Goal: Find specific page/section: Find specific page/section

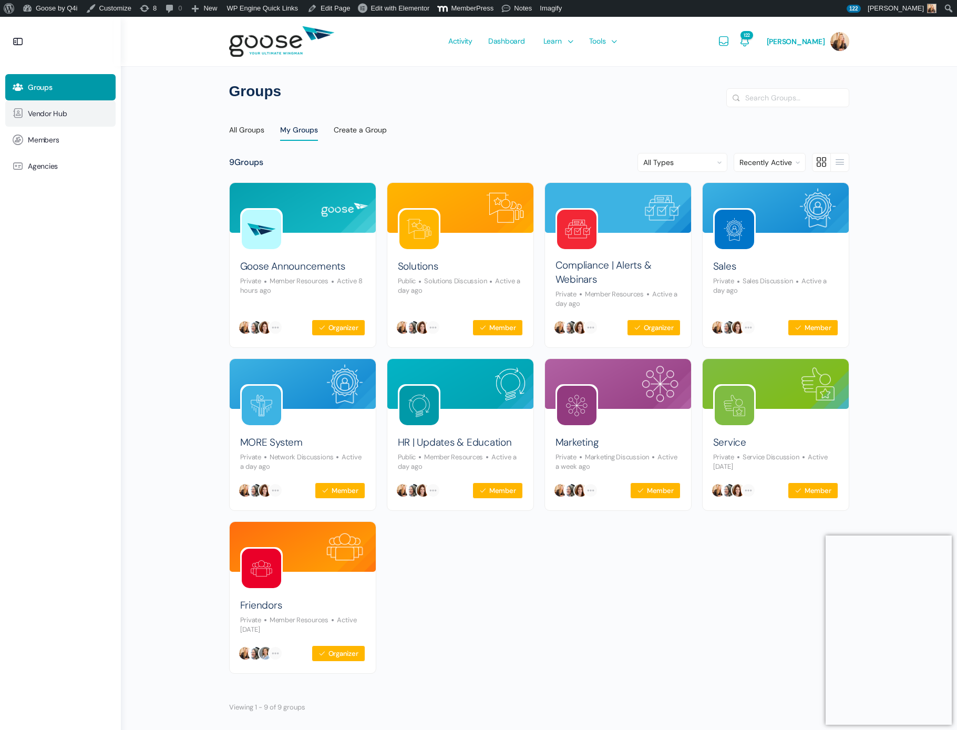
click at [59, 113] on span "Vendor Hub" at bounding box center [47, 113] width 39 height 9
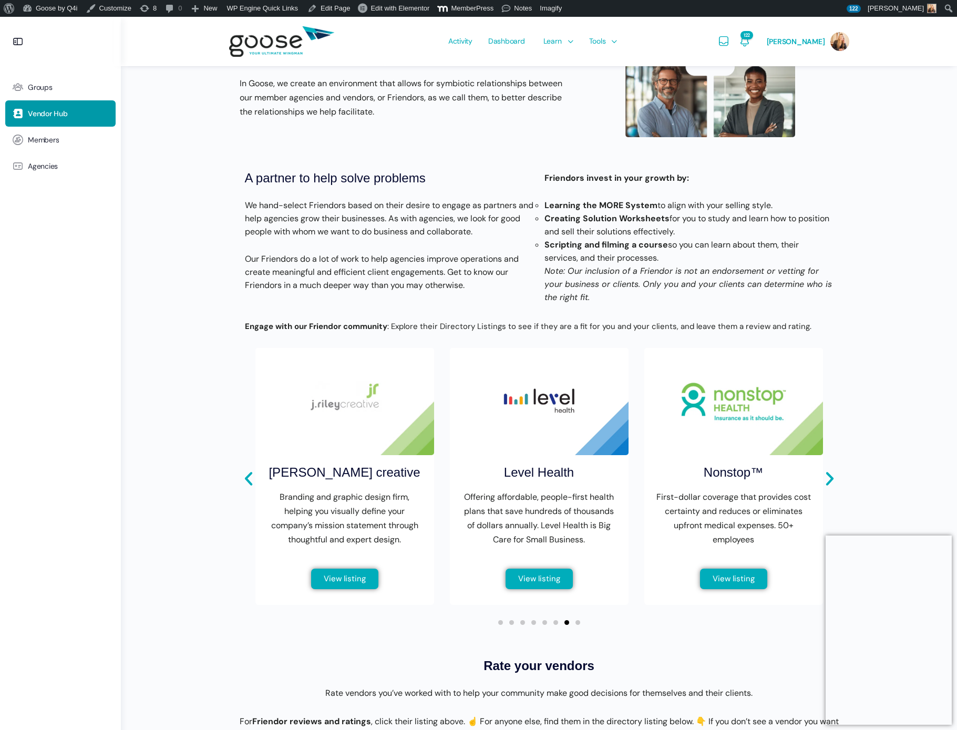
scroll to position [133, 0]
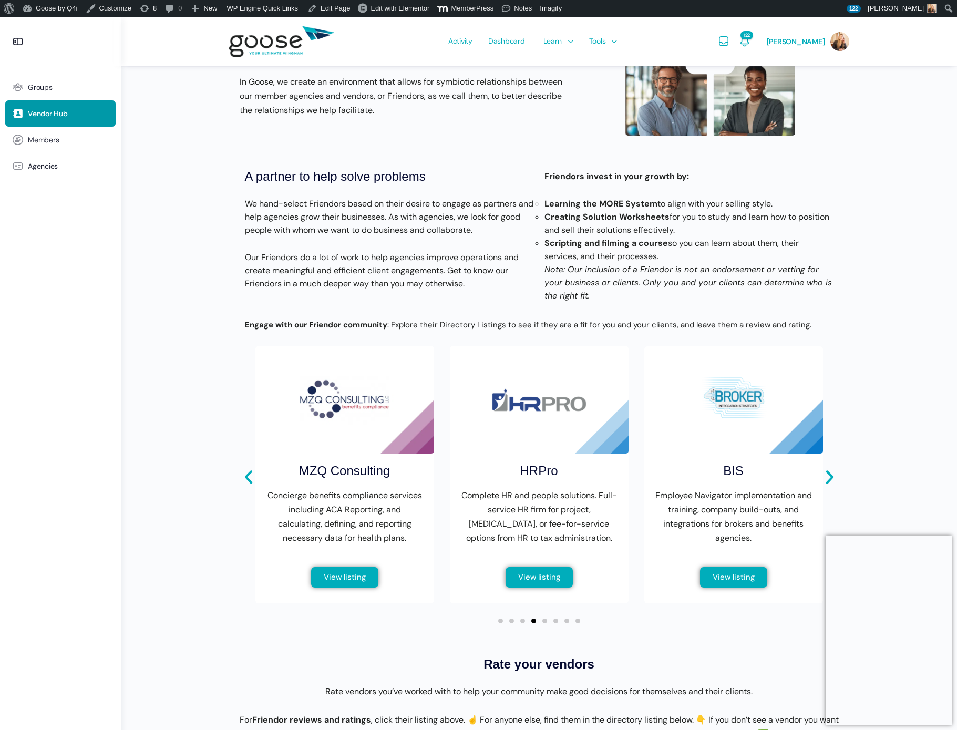
click at [366, 424] on img "4 / 8" at bounding box center [344, 399] width 179 height 107
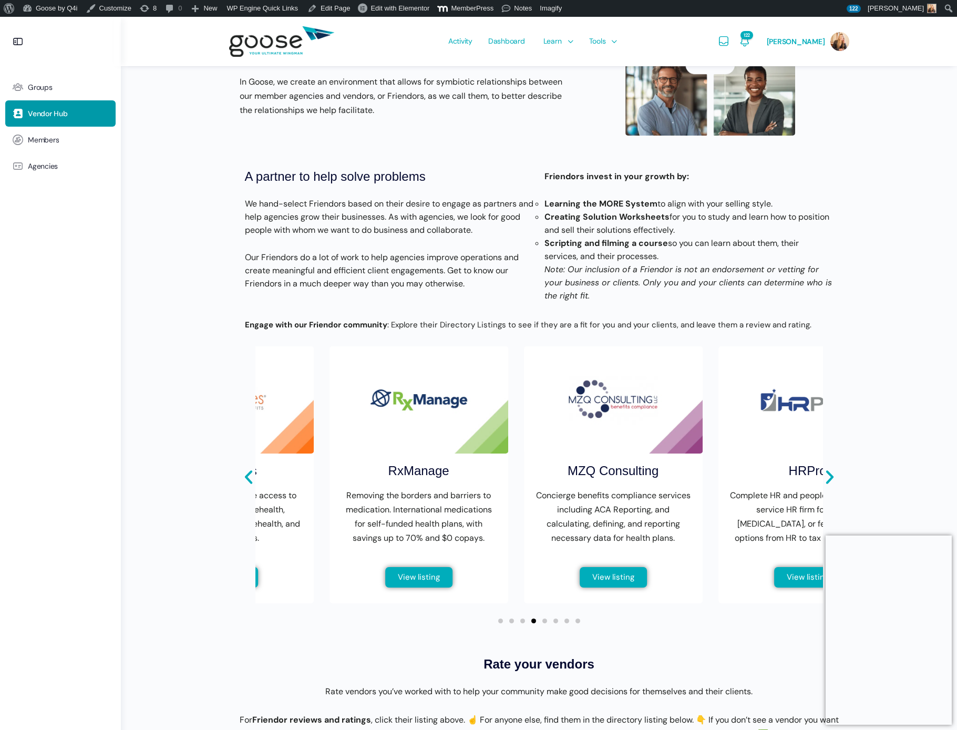
click at [576, 264] on div "Welcome to our Vendor Hub! Benefits professionals—whether agency or solution pr…" at bounding box center [539, 728] width 620 height 1522
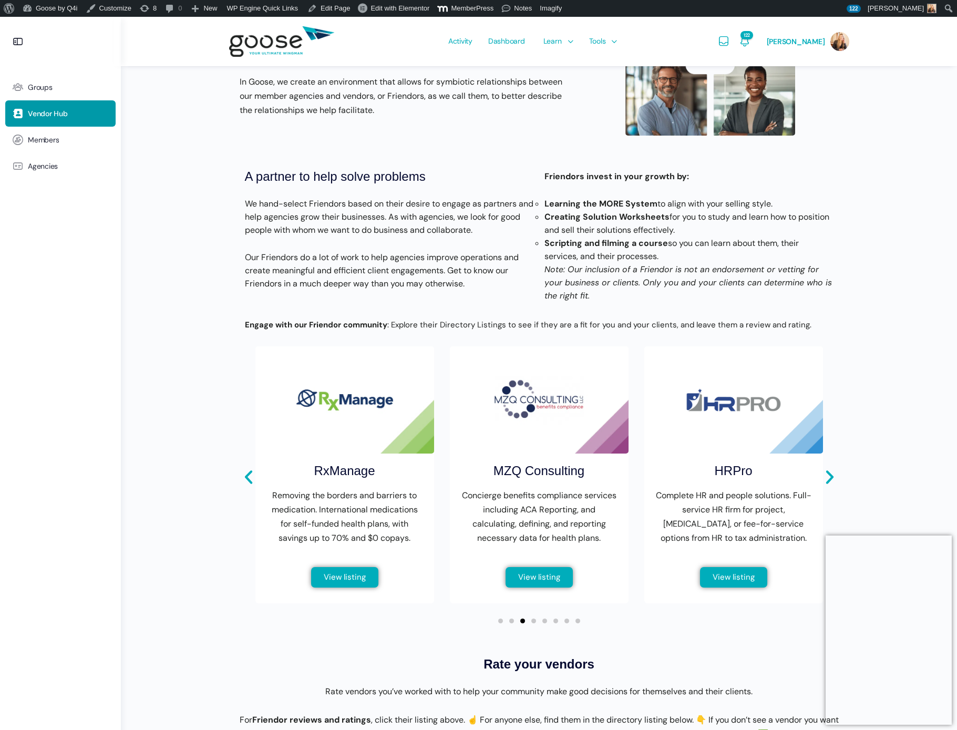
scroll to position [132, 0]
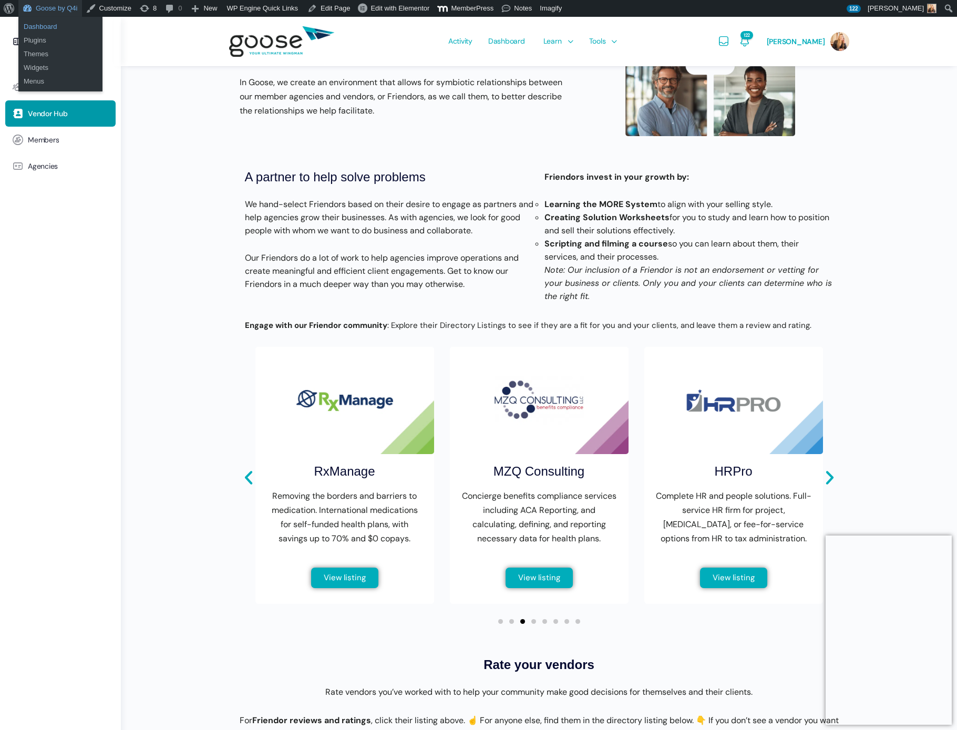
click at [61, 30] on link "Dashboard" at bounding box center [60, 27] width 84 height 14
